Goal: Information Seeking & Learning: Learn about a topic

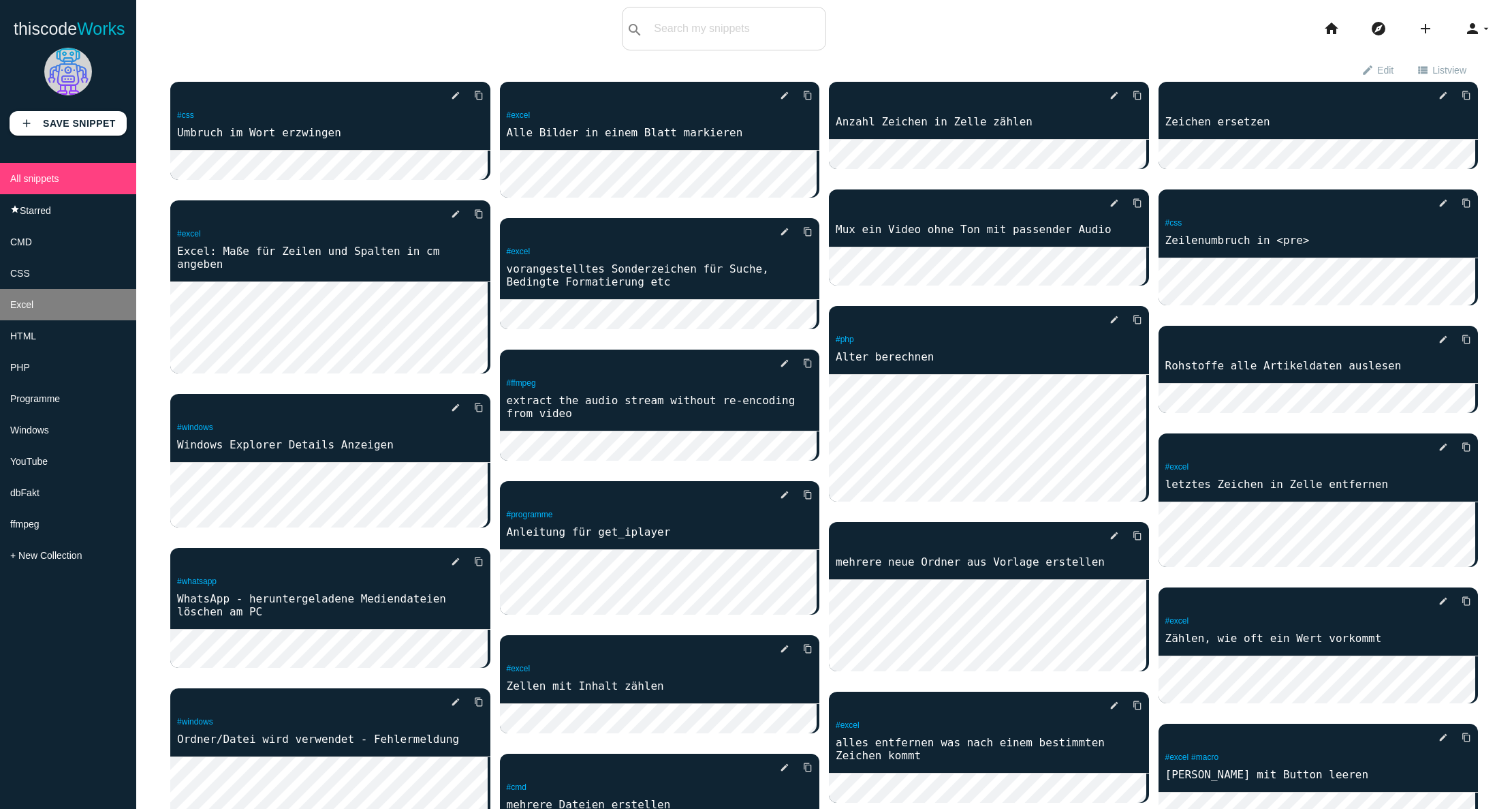
click at [29, 310] on span "Excel" at bounding box center [22, 305] width 23 height 11
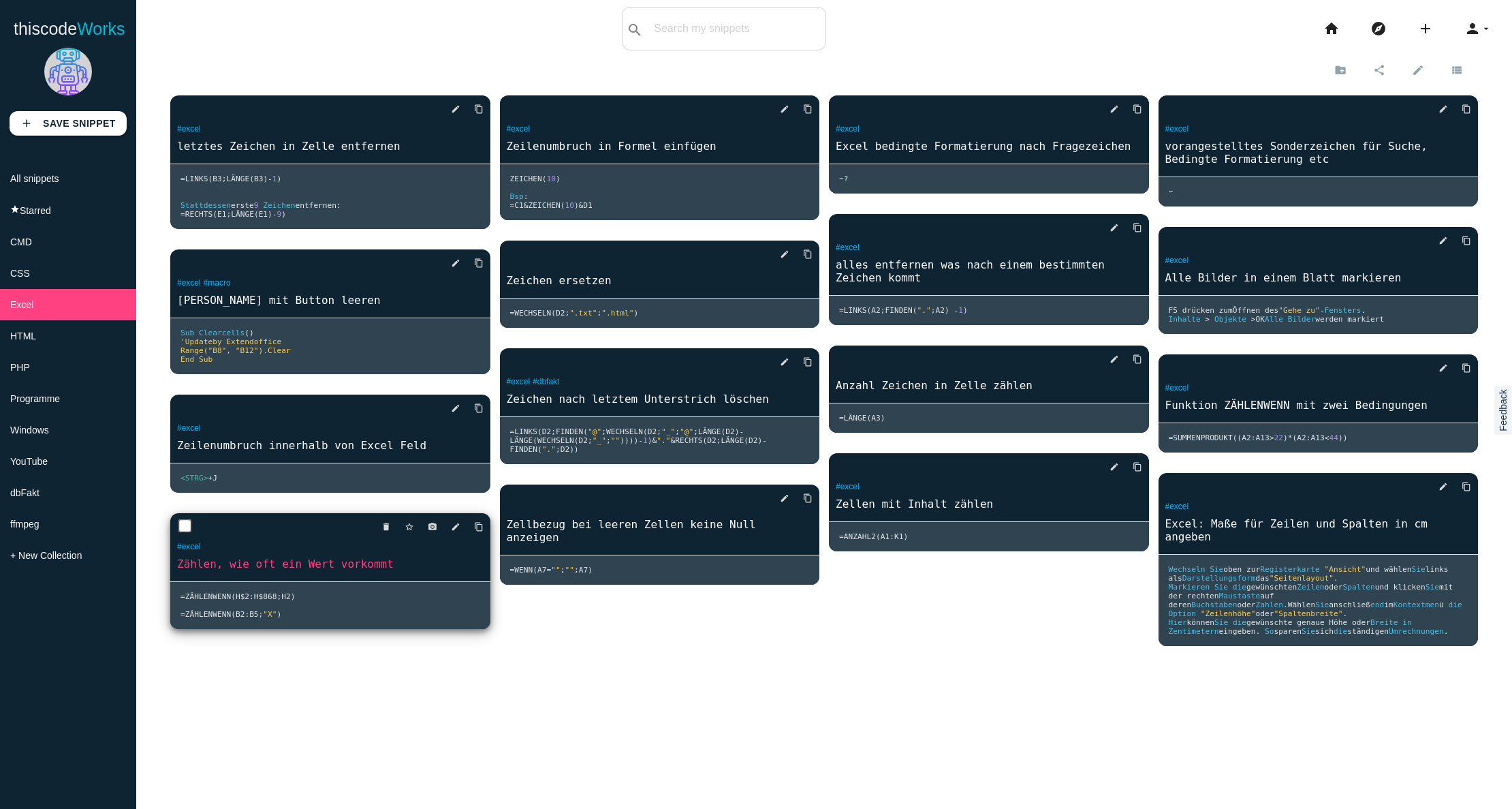
click at [315, 617] on pre "= Z Ä HLENWENN ( H$2 : H$868 ; H2 ) = Z Ä HLENWENN ( B2 : B5 ; "X" )" at bounding box center [329, 605] width 320 height 47
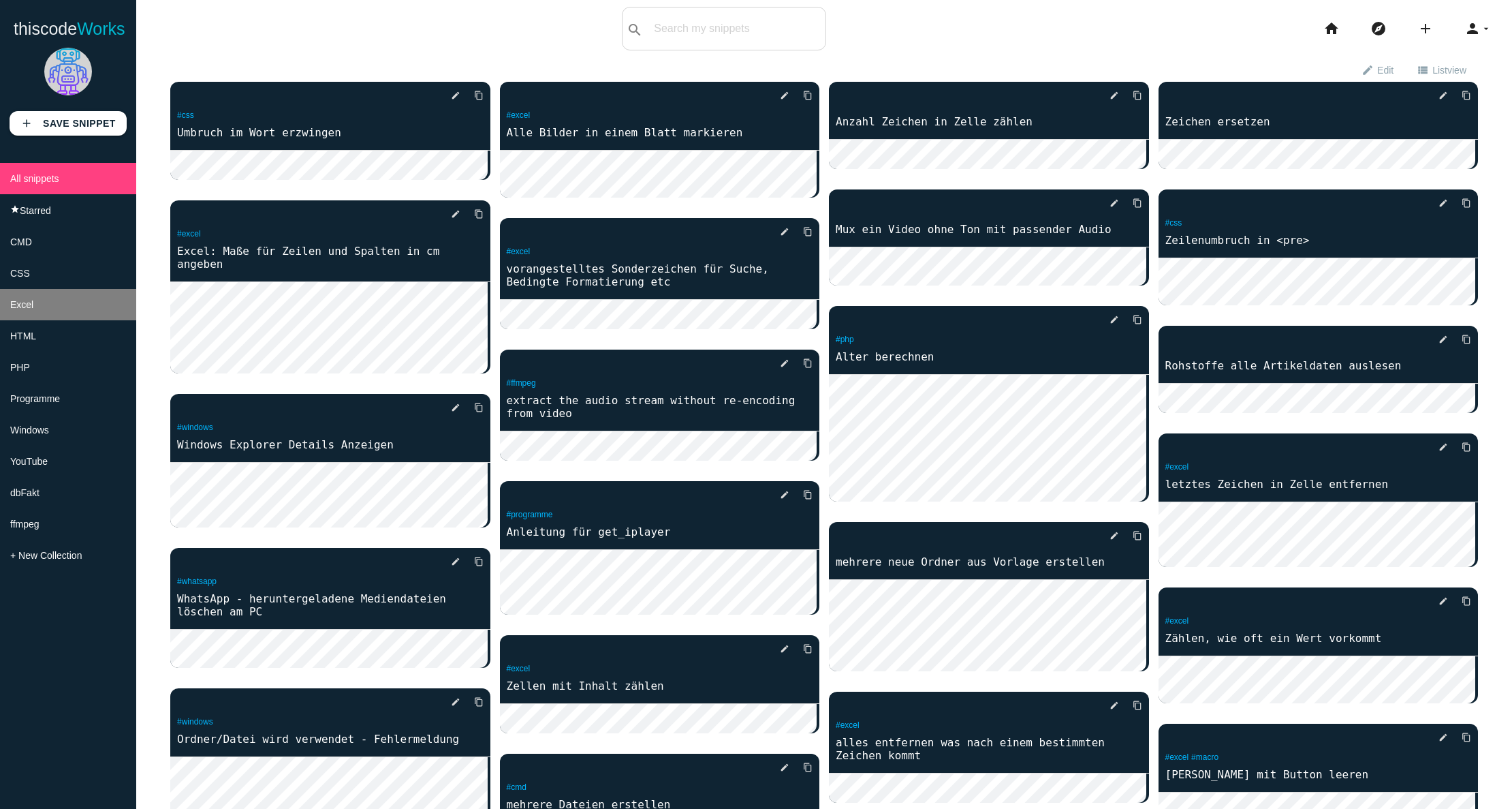
click at [24, 310] on span "Excel" at bounding box center [22, 305] width 23 height 11
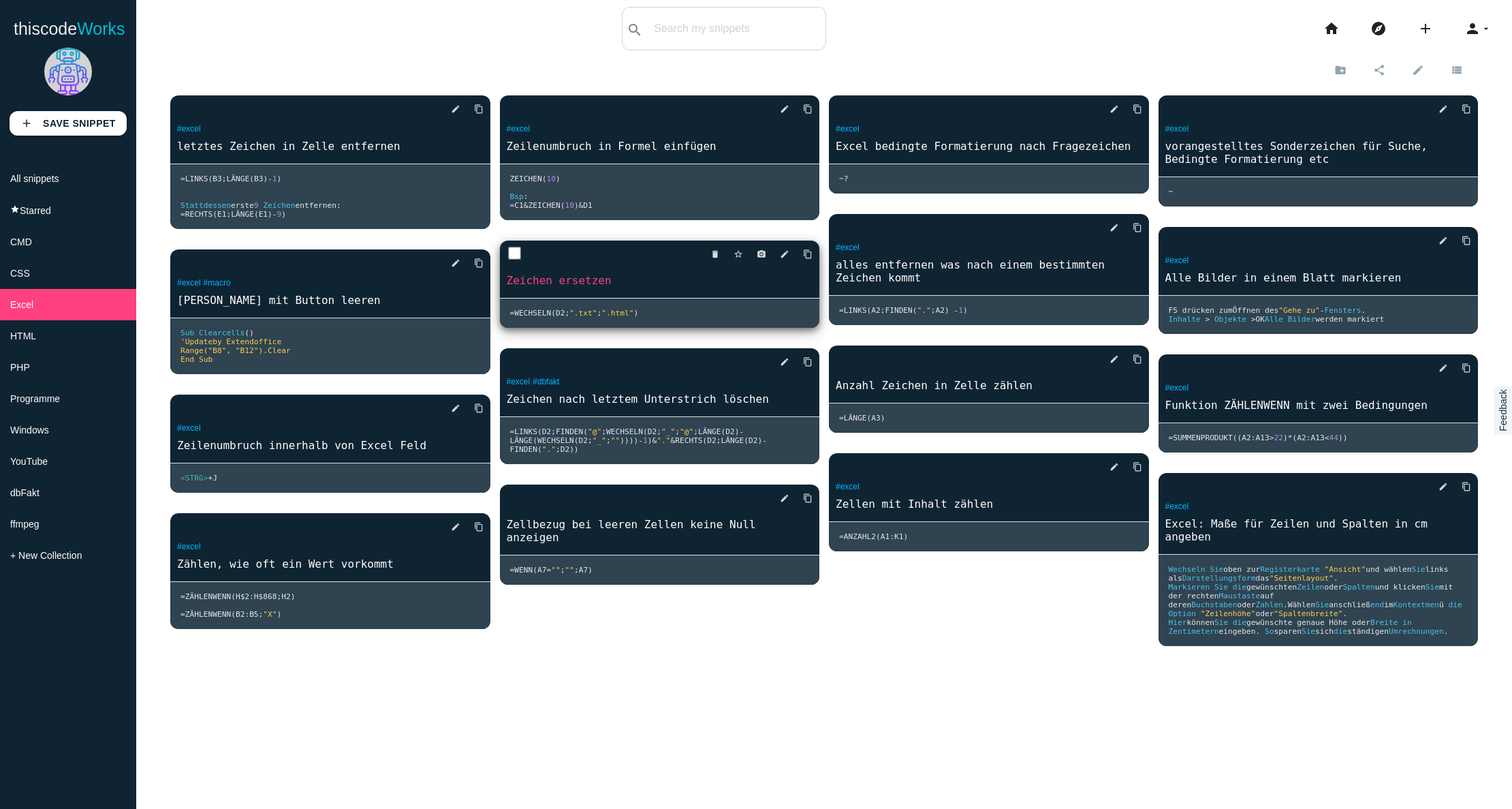
click at [628, 281] on link "Zeichen ersetzen" at bounding box center [660, 280] width 320 height 15
